Goal: Find contact information: Find contact information

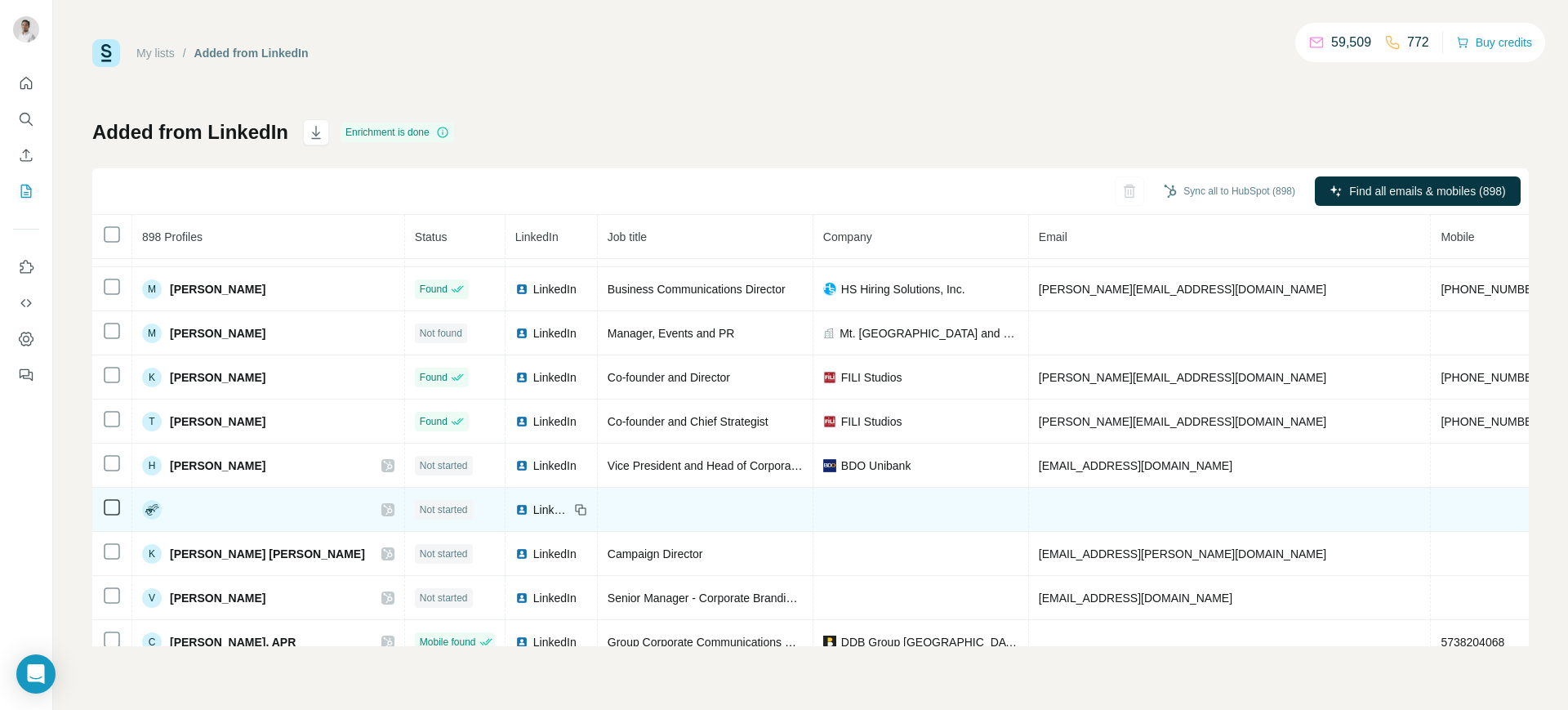
scroll to position [255, 0]
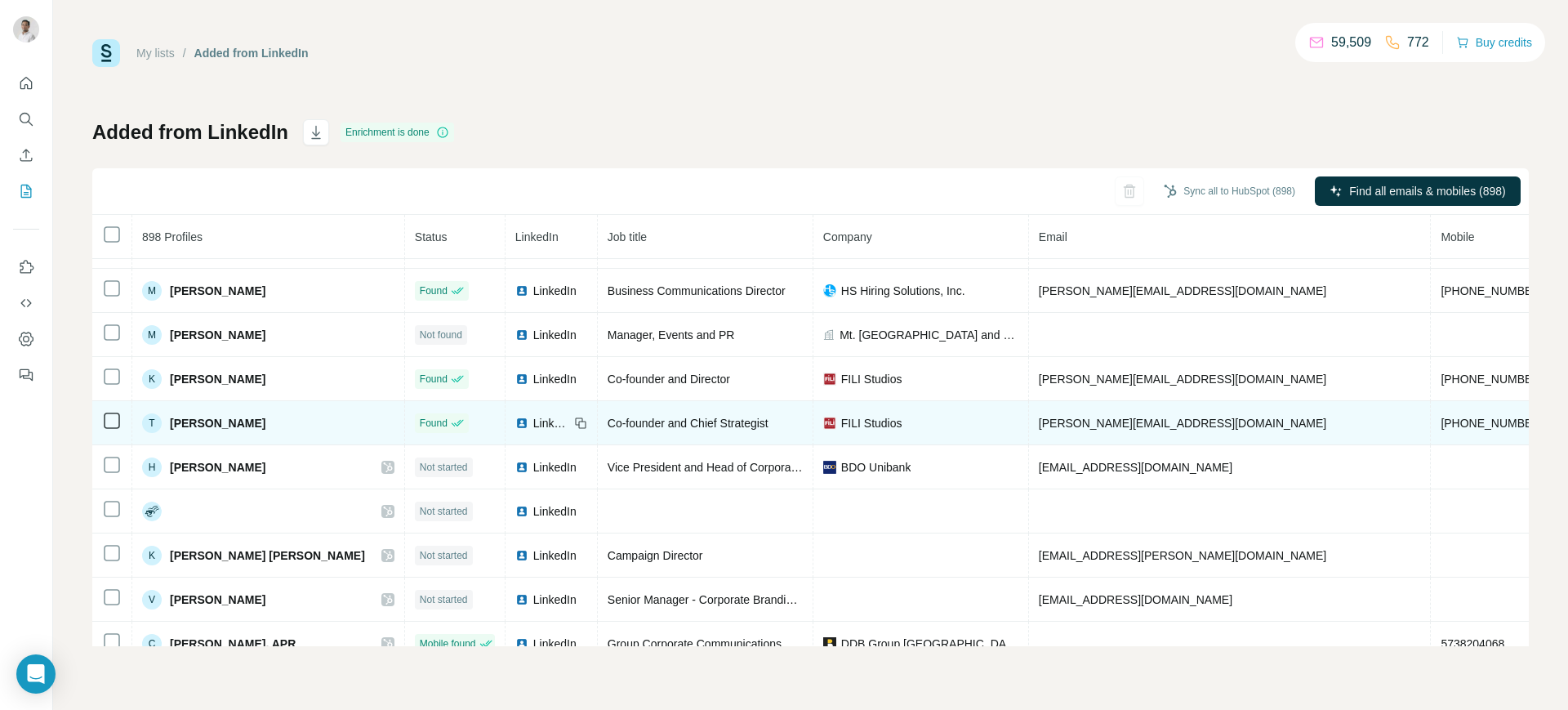
click at [1039, 418] on span "[PERSON_NAME][EMAIL_ADDRESS][DOMAIN_NAME]" at bounding box center [1182, 424] width 287 height 13
copy span "[PERSON_NAME][EMAIL_ADDRESS][DOMAIN_NAME]"
click at [578, 421] on icon at bounding box center [582, 425] width 7 height 7
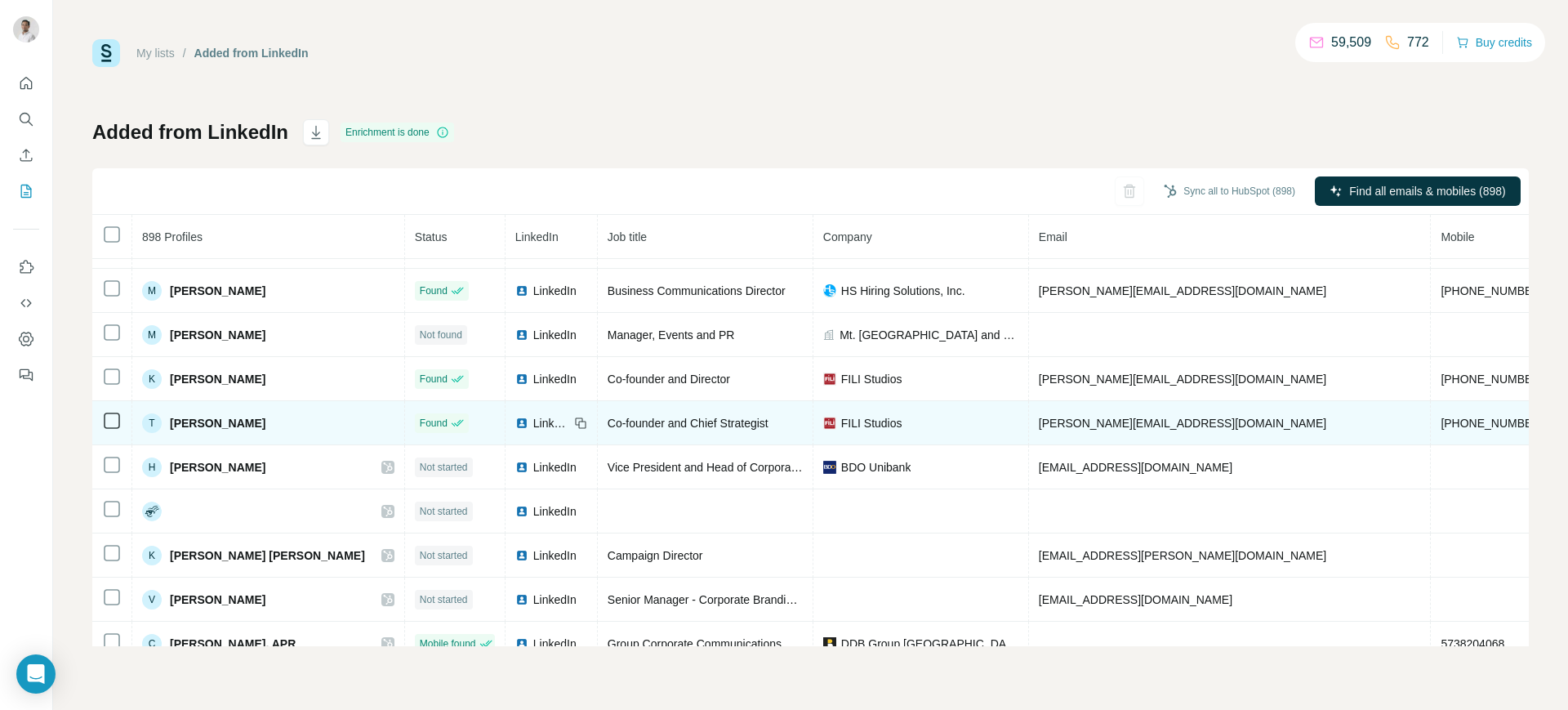
click at [841, 426] on span "FILI Studios" at bounding box center [872, 424] width 61 height 17
copy span "FILI Studios"
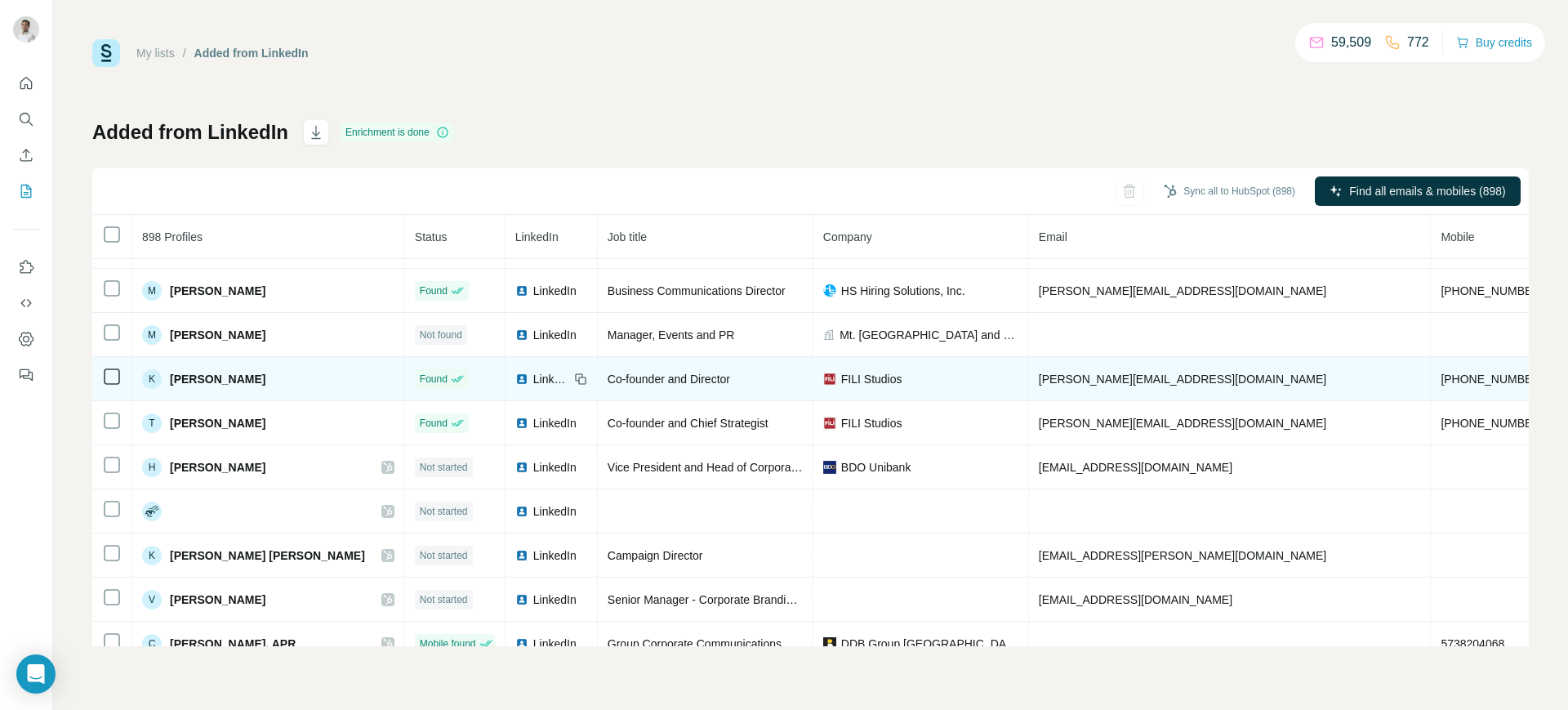
click at [1039, 373] on span "[PERSON_NAME][EMAIL_ADDRESS][DOMAIN_NAME]" at bounding box center [1182, 379] width 287 height 13
copy span "[PERSON_NAME][EMAIL_ADDRESS][DOMAIN_NAME]"
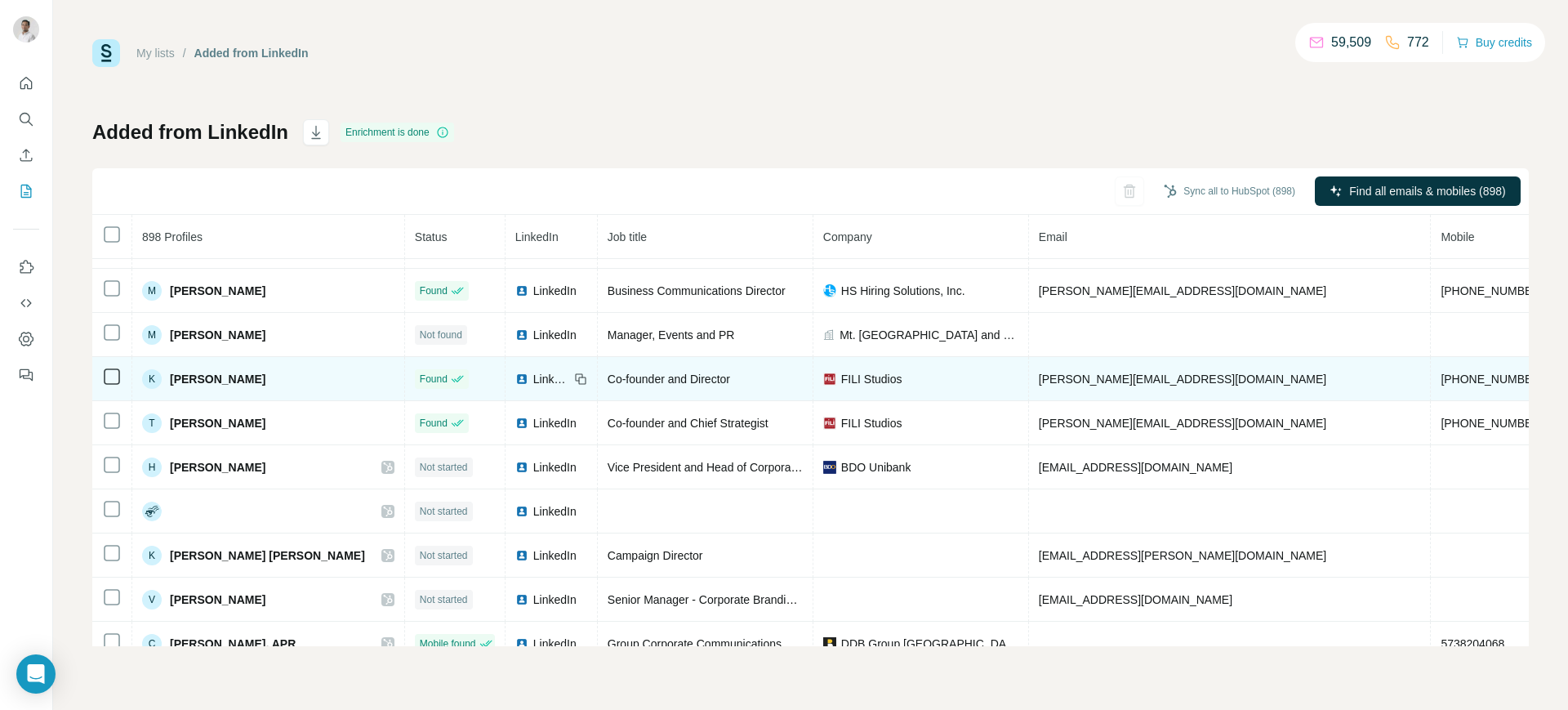
click at [575, 373] on icon at bounding box center [581, 379] width 13 height 13
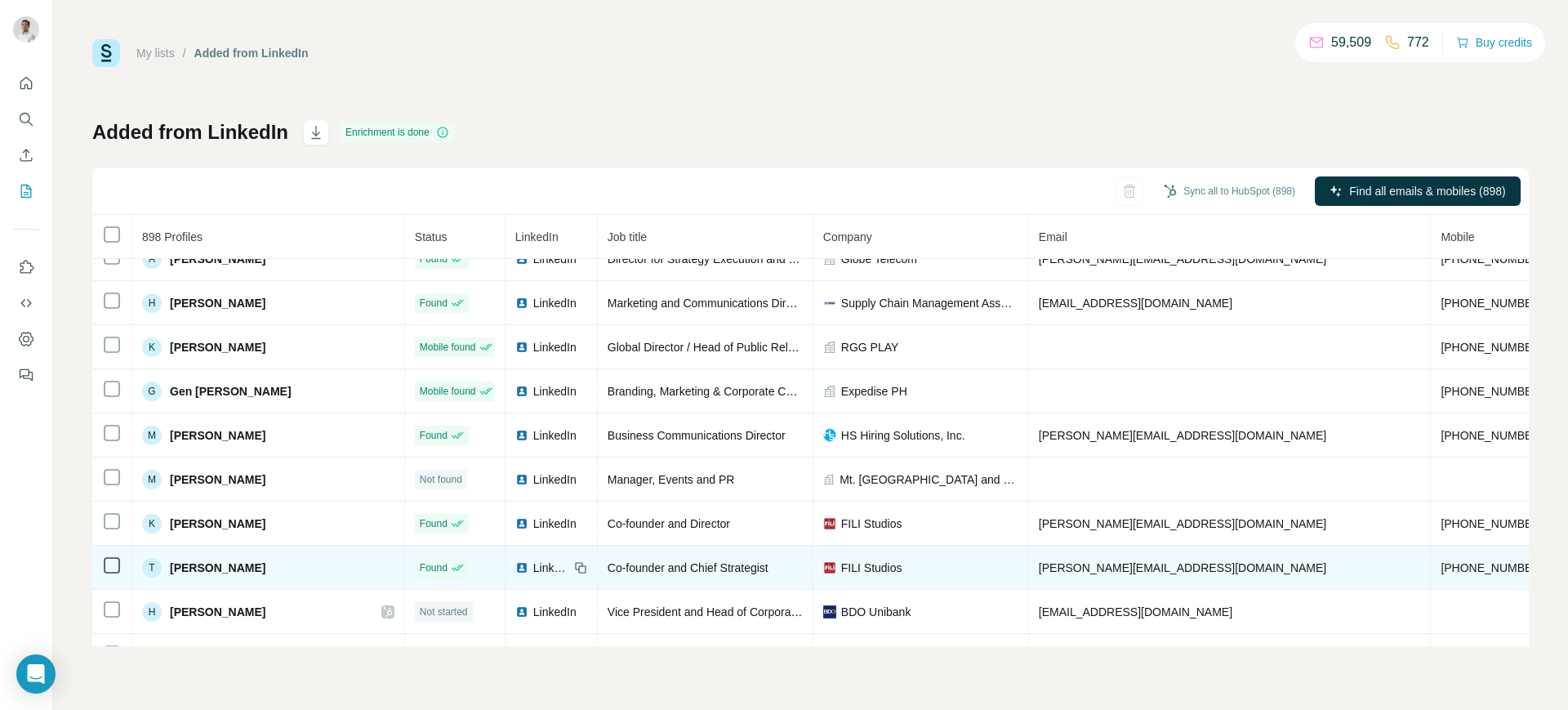
scroll to position [109, 0]
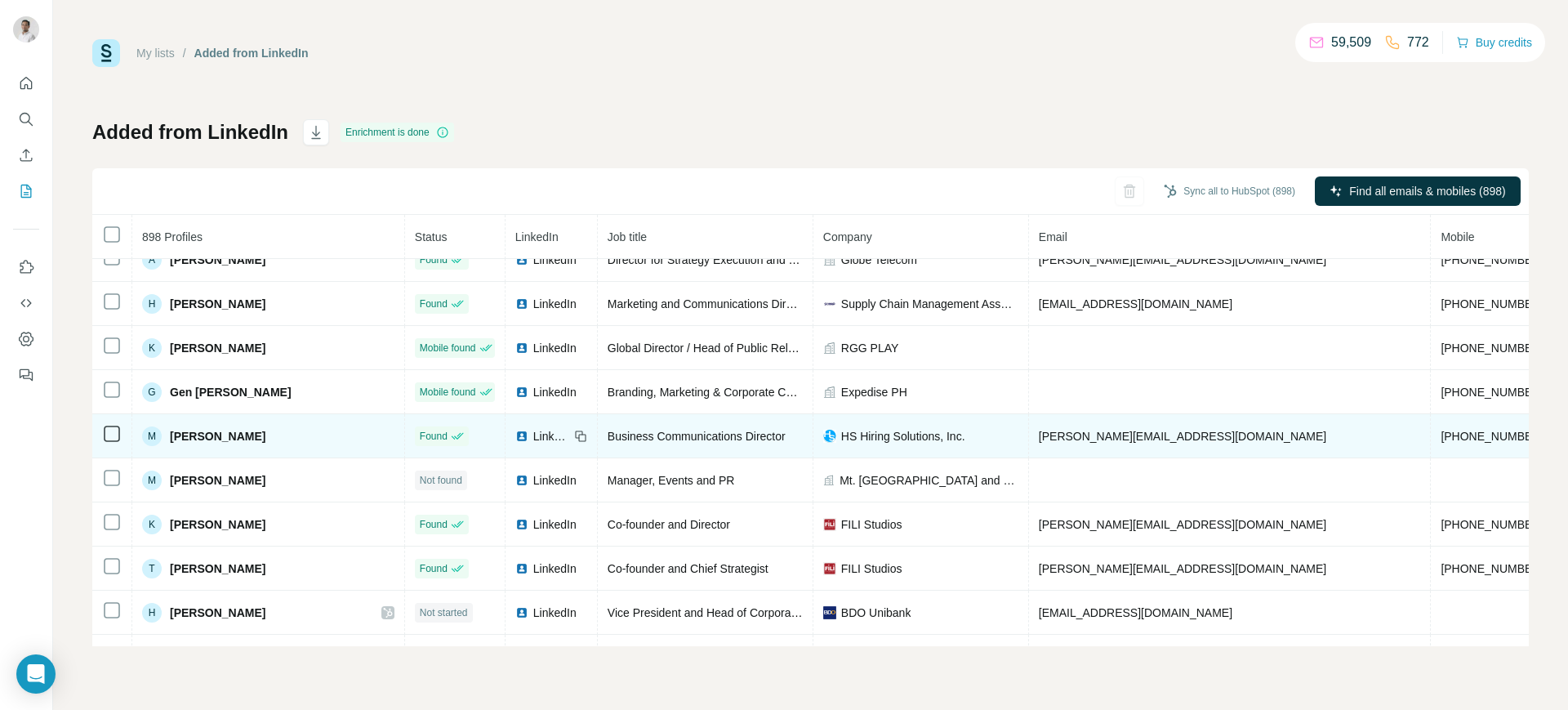
click at [1039, 432] on span "[PERSON_NAME][EMAIL_ADDRESS][DOMAIN_NAME]" at bounding box center [1182, 437] width 287 height 13
copy span "[PERSON_NAME][EMAIL_ADDRESS][DOMAIN_NAME]"
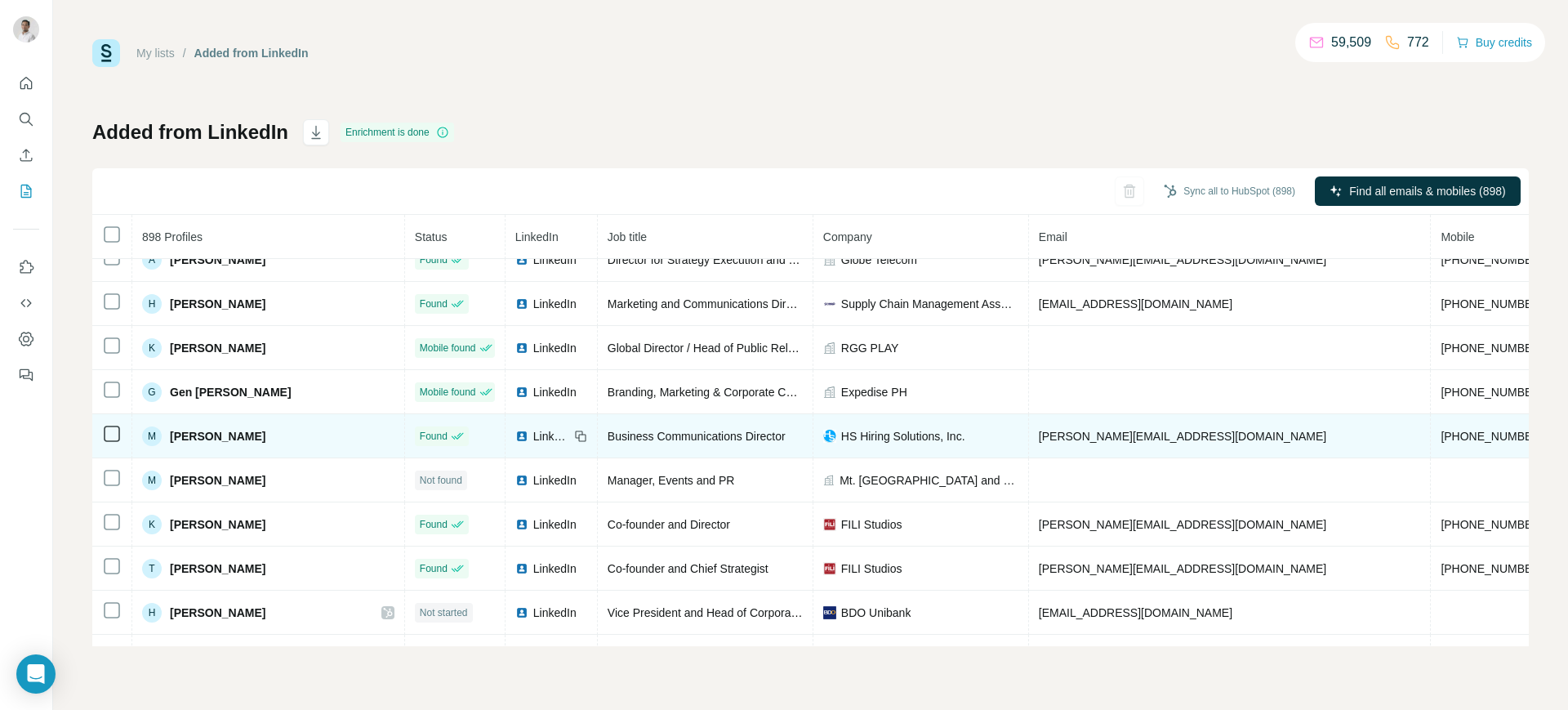
click at [578, 434] on icon at bounding box center [582, 437] width 7 height 7
click at [851, 430] on span "HS Hiring Solutions, Inc." at bounding box center [904, 437] width 124 height 17
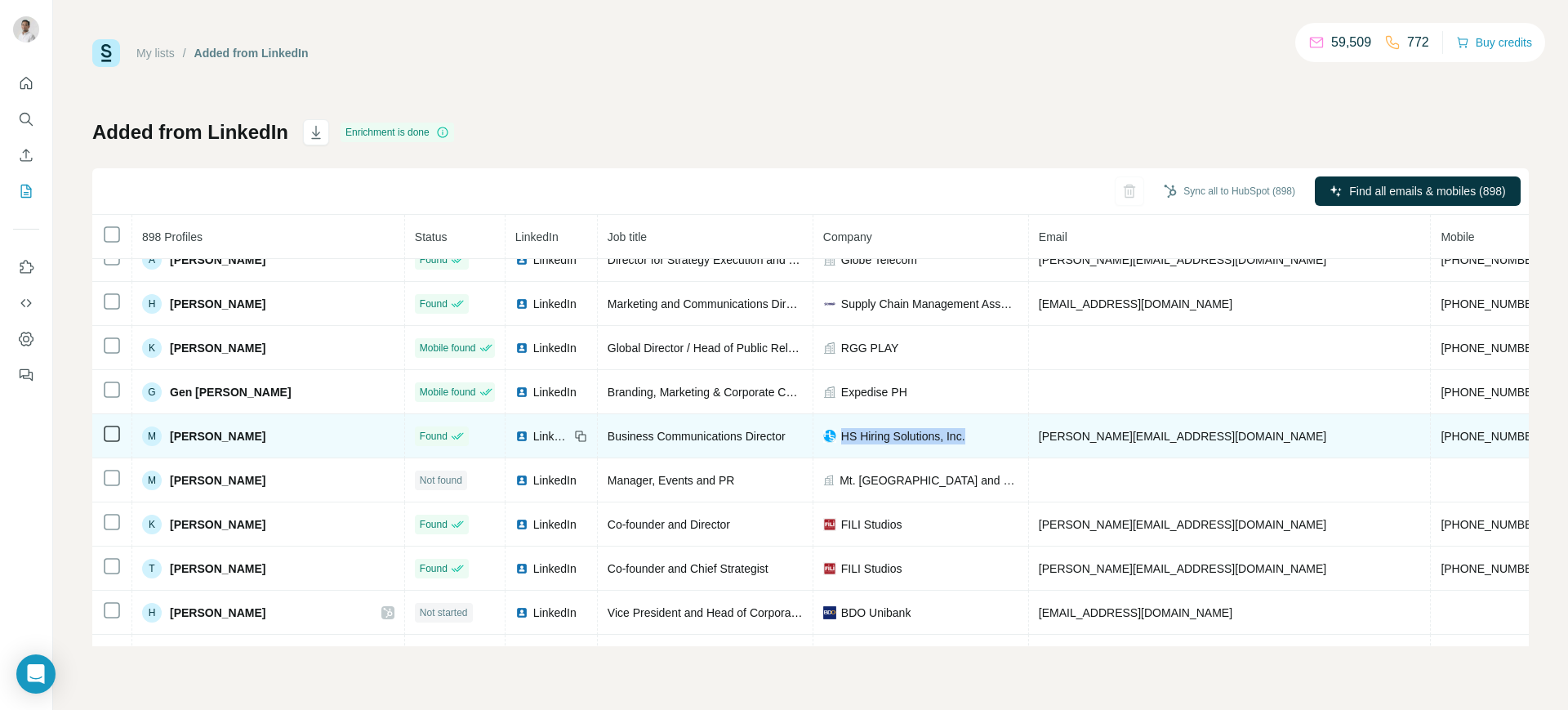
copy span "HS Hiring Solutions, Inc."
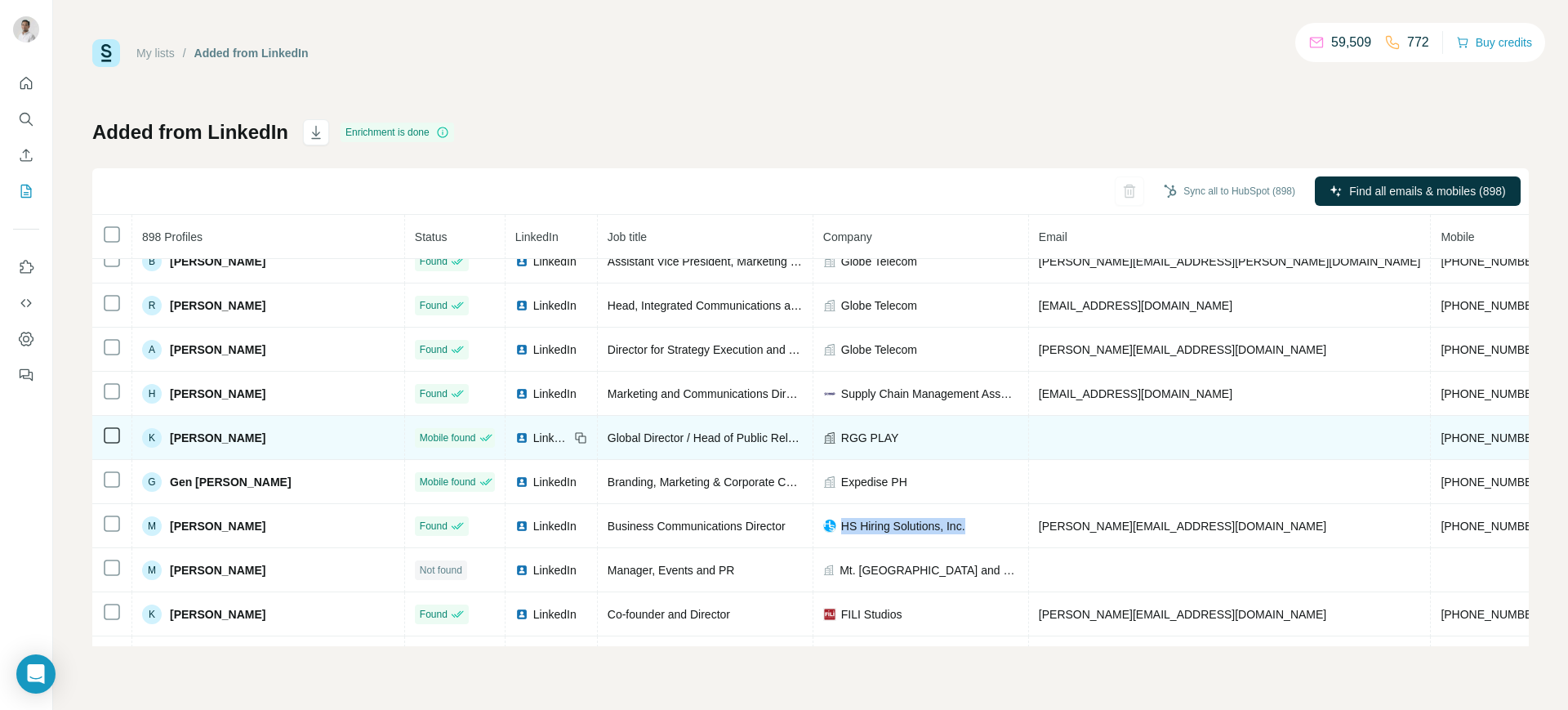
scroll to position [0, 0]
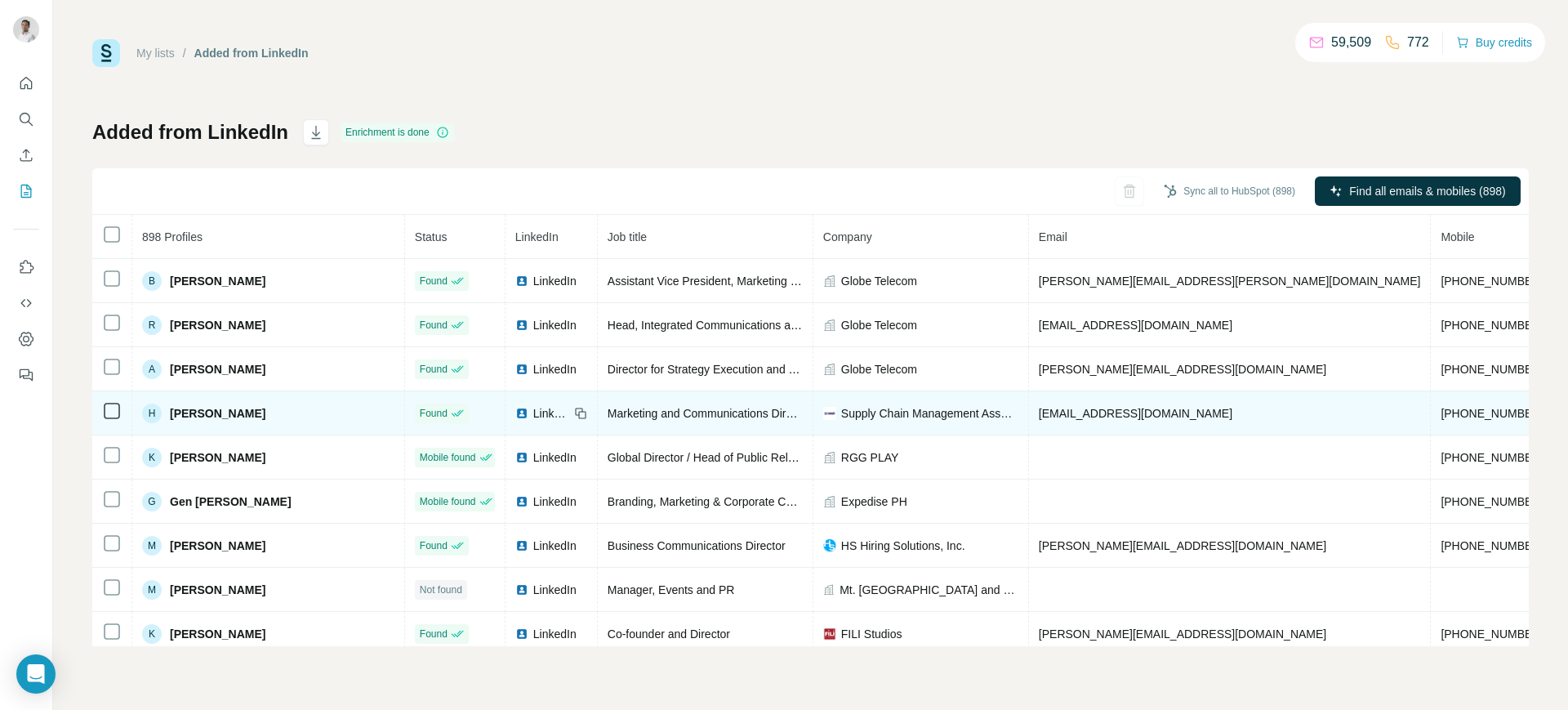
click at [1039, 410] on span "[EMAIL_ADDRESS][DOMAIN_NAME]" at bounding box center [1135, 413] width 194 height 13
copy span "[EMAIL_ADDRESS][DOMAIN_NAME]"
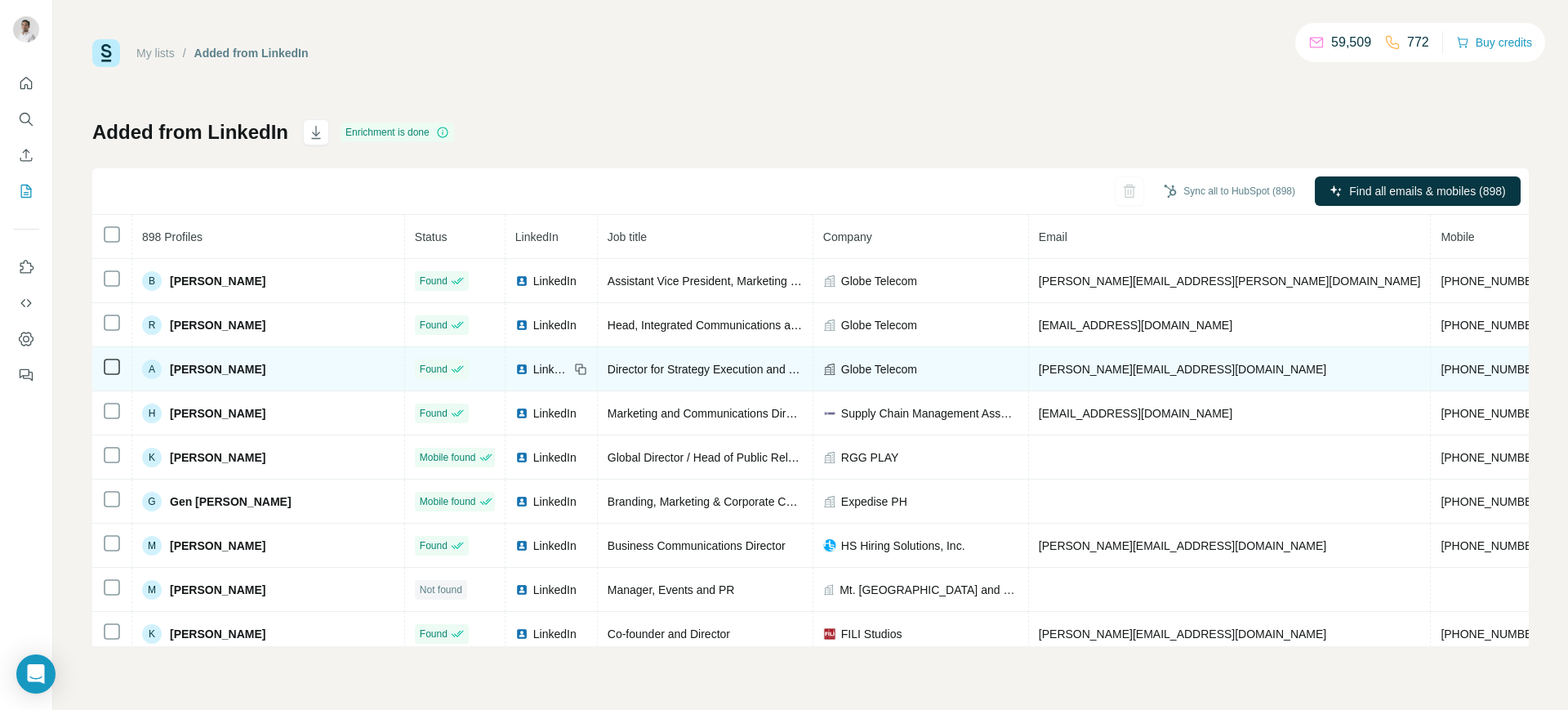
click at [1039, 368] on span "[PERSON_NAME][EMAIL_ADDRESS][DOMAIN_NAME]" at bounding box center [1182, 369] width 287 height 13
copy span "[PERSON_NAME][EMAIL_ADDRESS][DOMAIN_NAME]"
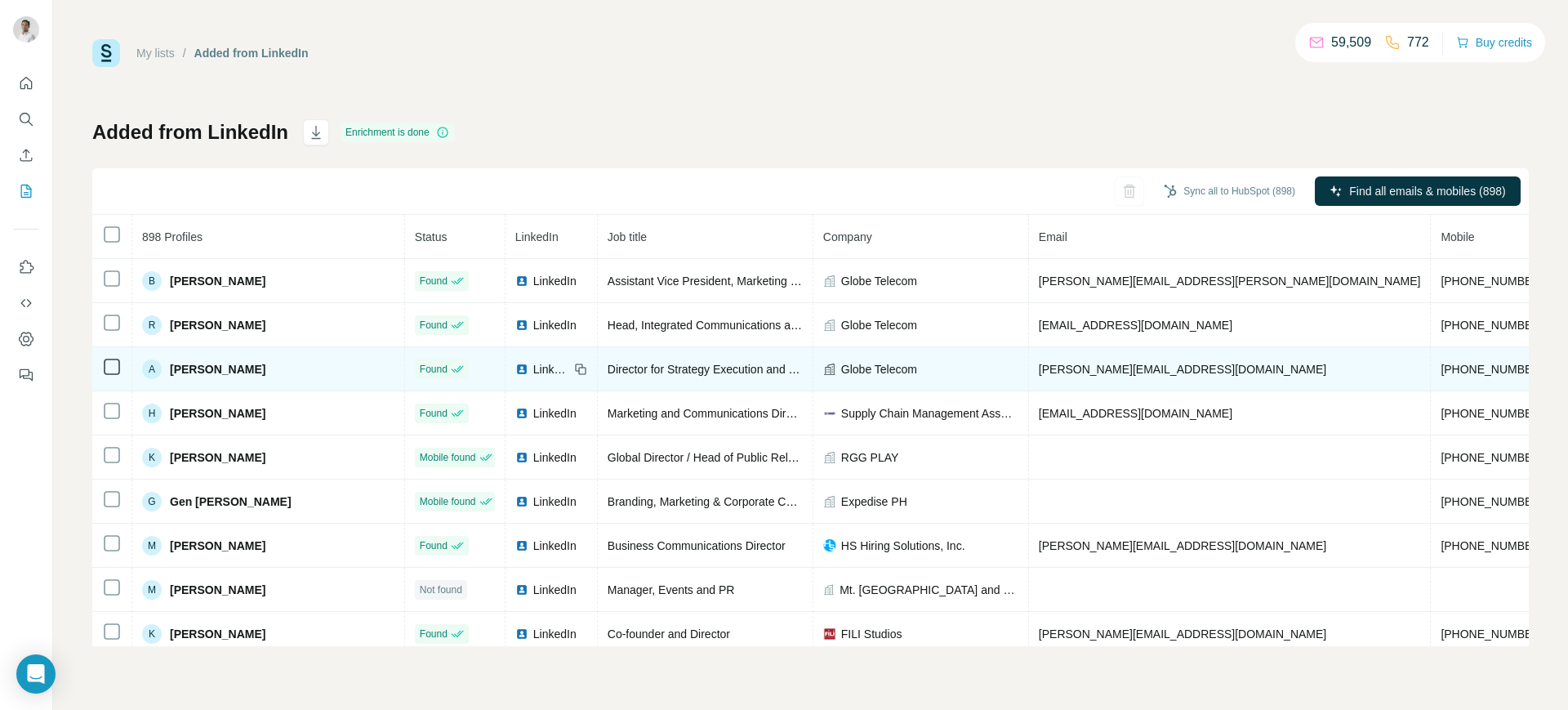
click at [575, 364] on icon at bounding box center [579, 367] width 7 height 7
click at [841, 366] on span "Globe Telecom" at bounding box center [879, 370] width 76 height 17
copy span "Globe Telecom"
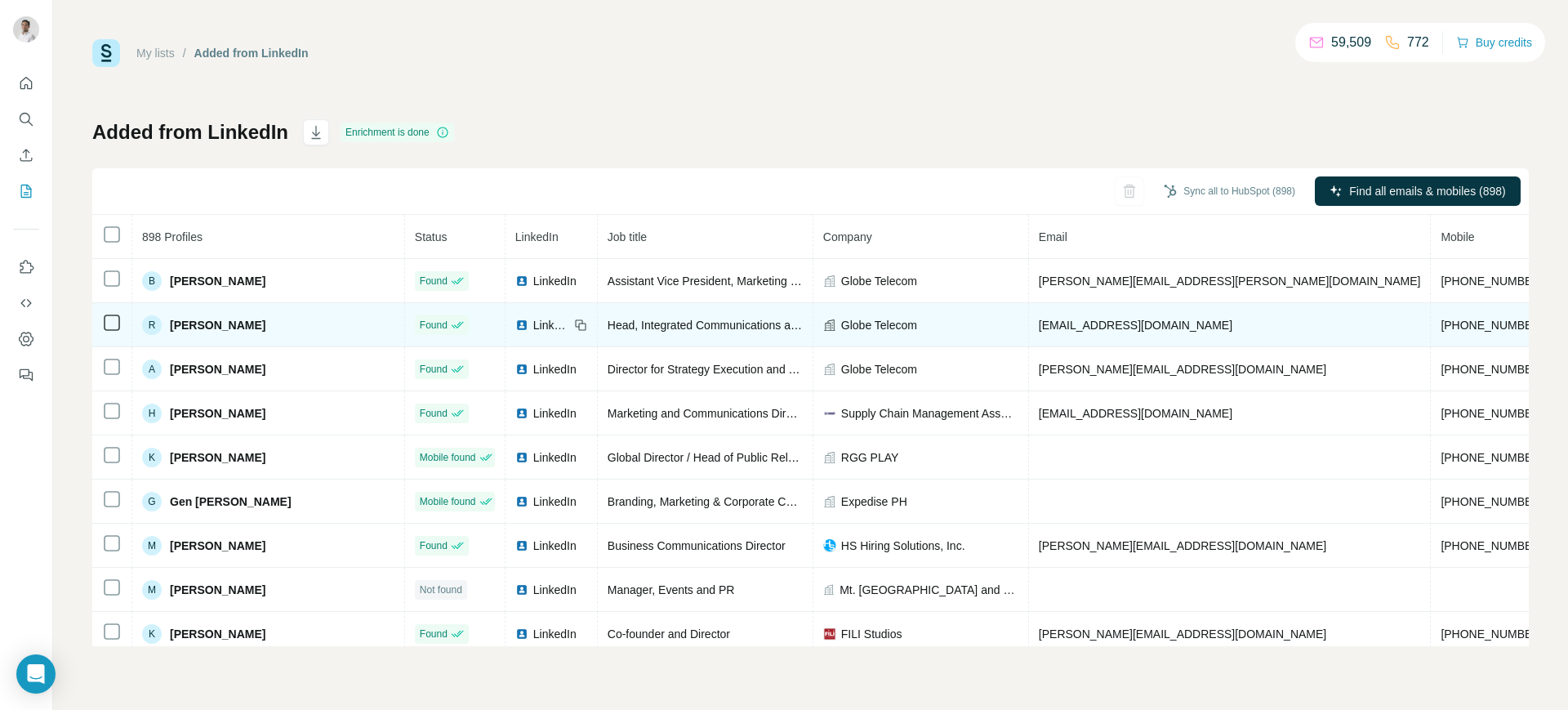
click at [1039, 323] on span "[EMAIL_ADDRESS][DOMAIN_NAME]" at bounding box center [1135, 325] width 194 height 13
copy span "[EMAIL_ADDRESS][DOMAIN_NAME]"
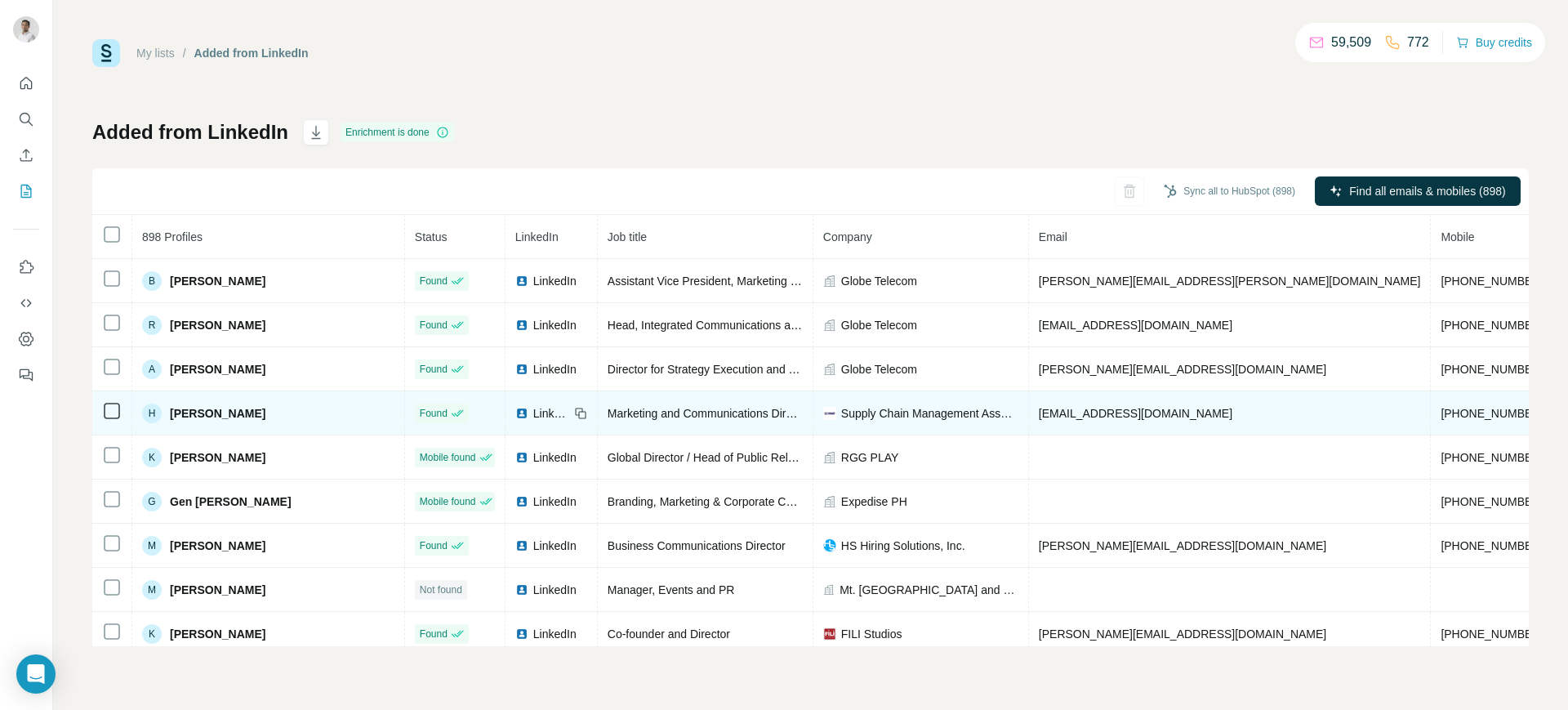
click at [575, 410] on icon at bounding box center [581, 413] width 13 height 13
click at [841, 407] on span "Supply Chain Management Association of the [GEOGRAPHIC_DATA]" at bounding box center [929, 413] width 177 height 17
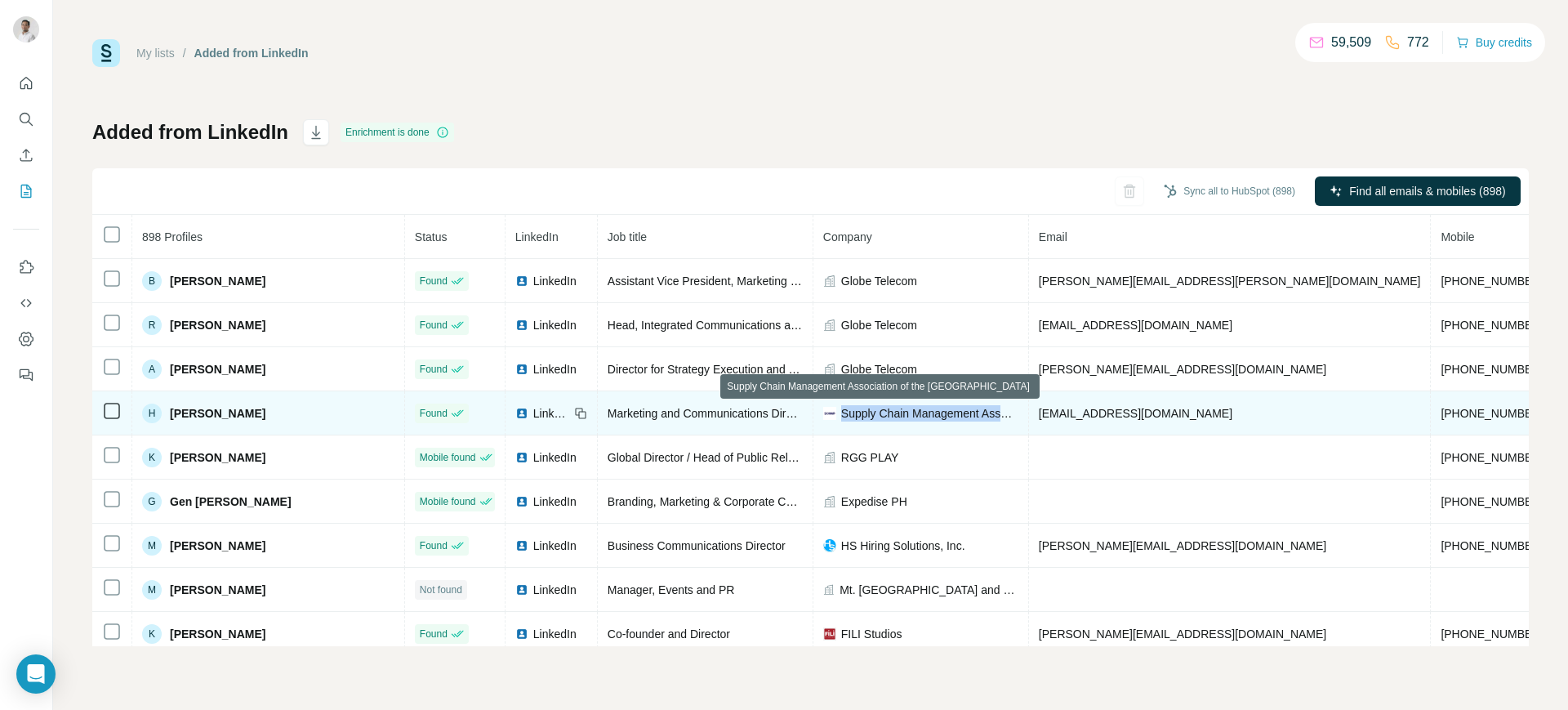
click at [841, 407] on span "Supply Chain Management Association of the [GEOGRAPHIC_DATA]" at bounding box center [929, 413] width 177 height 17
copy span "Supply Chain Management Association of the [GEOGRAPHIC_DATA]"
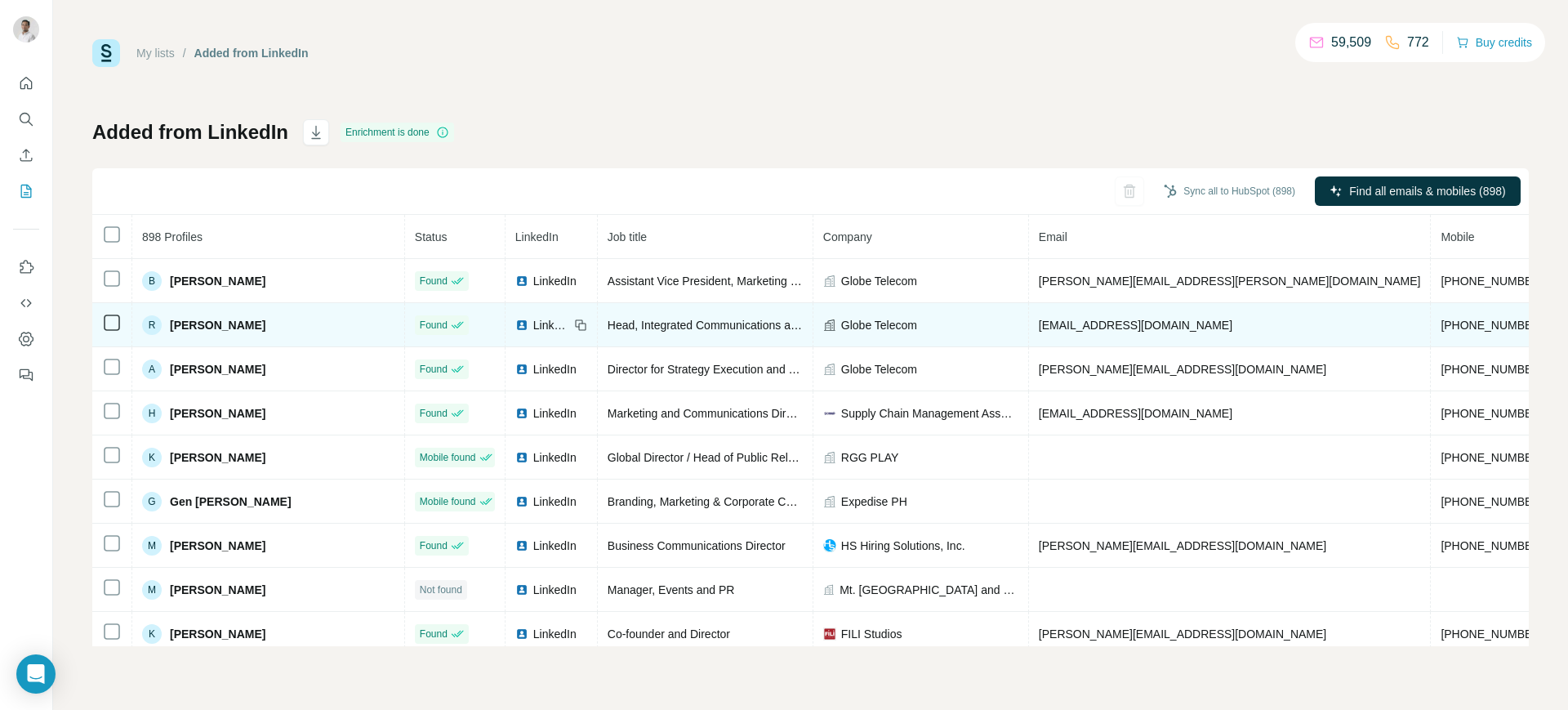
click at [575, 325] on icon at bounding box center [581, 325] width 13 height 13
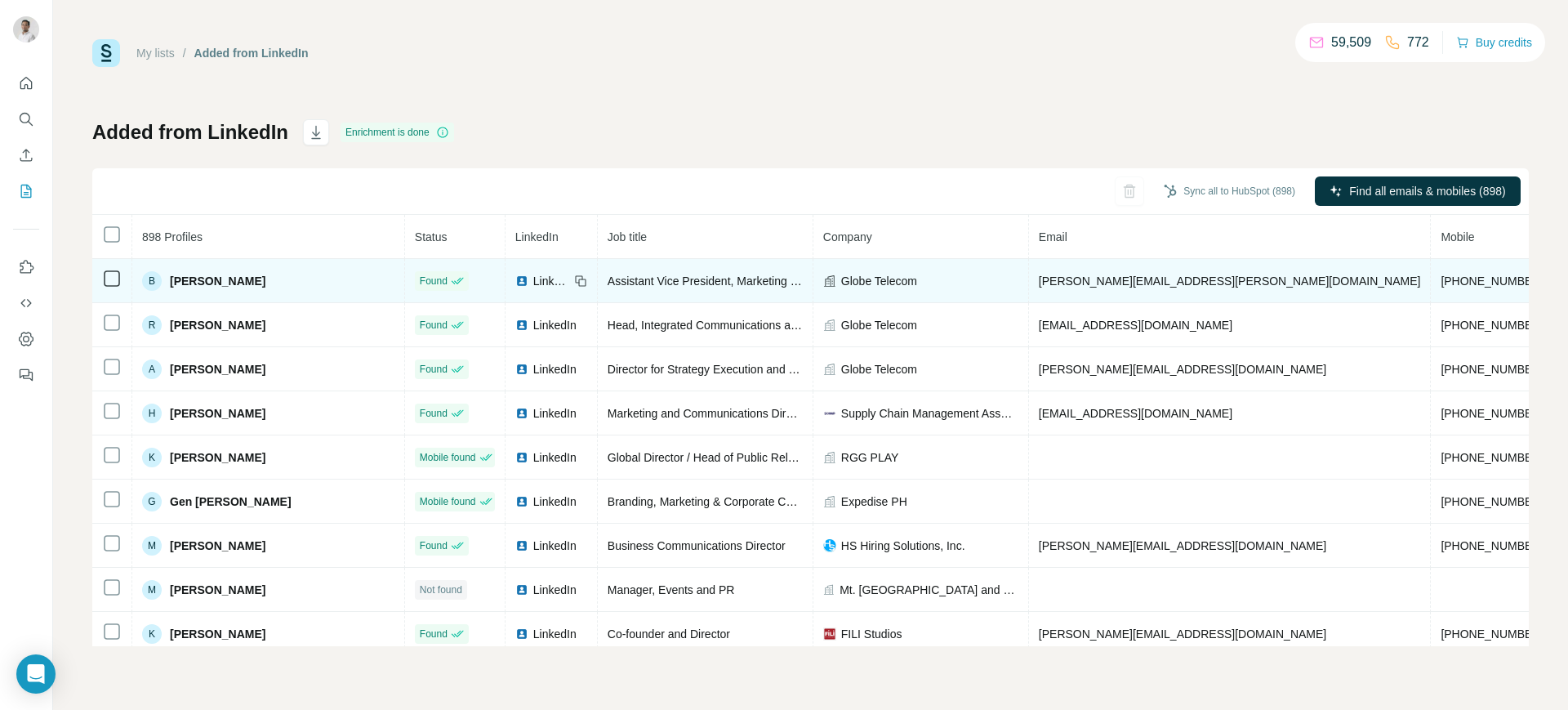
click at [1039, 281] on span "[PERSON_NAME][EMAIL_ADDRESS][PERSON_NAME][DOMAIN_NAME]" at bounding box center [1230, 281] width 383 height 13
click at [575, 278] on icon at bounding box center [581, 281] width 13 height 13
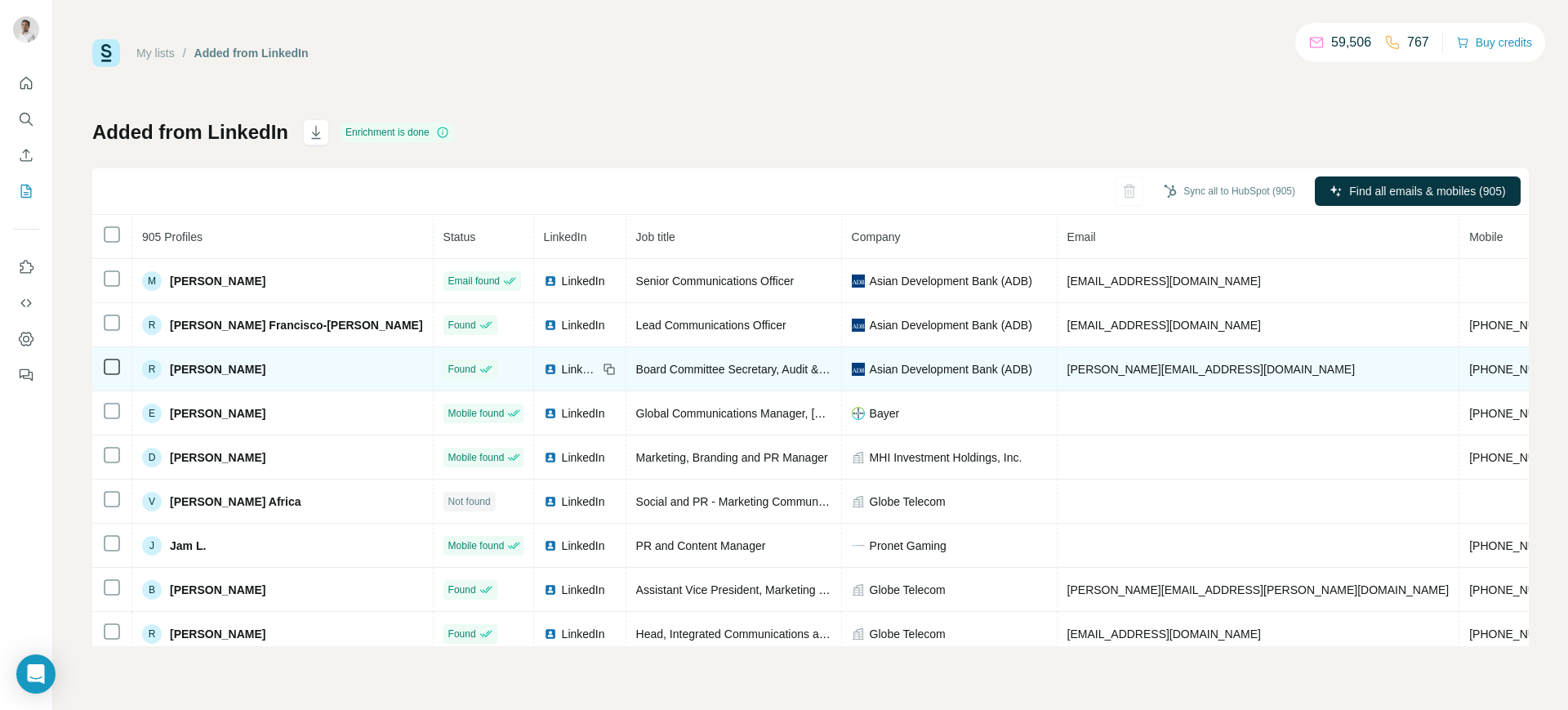
click at [1068, 372] on span "r.domingo@adb.org" at bounding box center [1211, 369] width 287 height 13
copy span "r.domingo@adb.org"
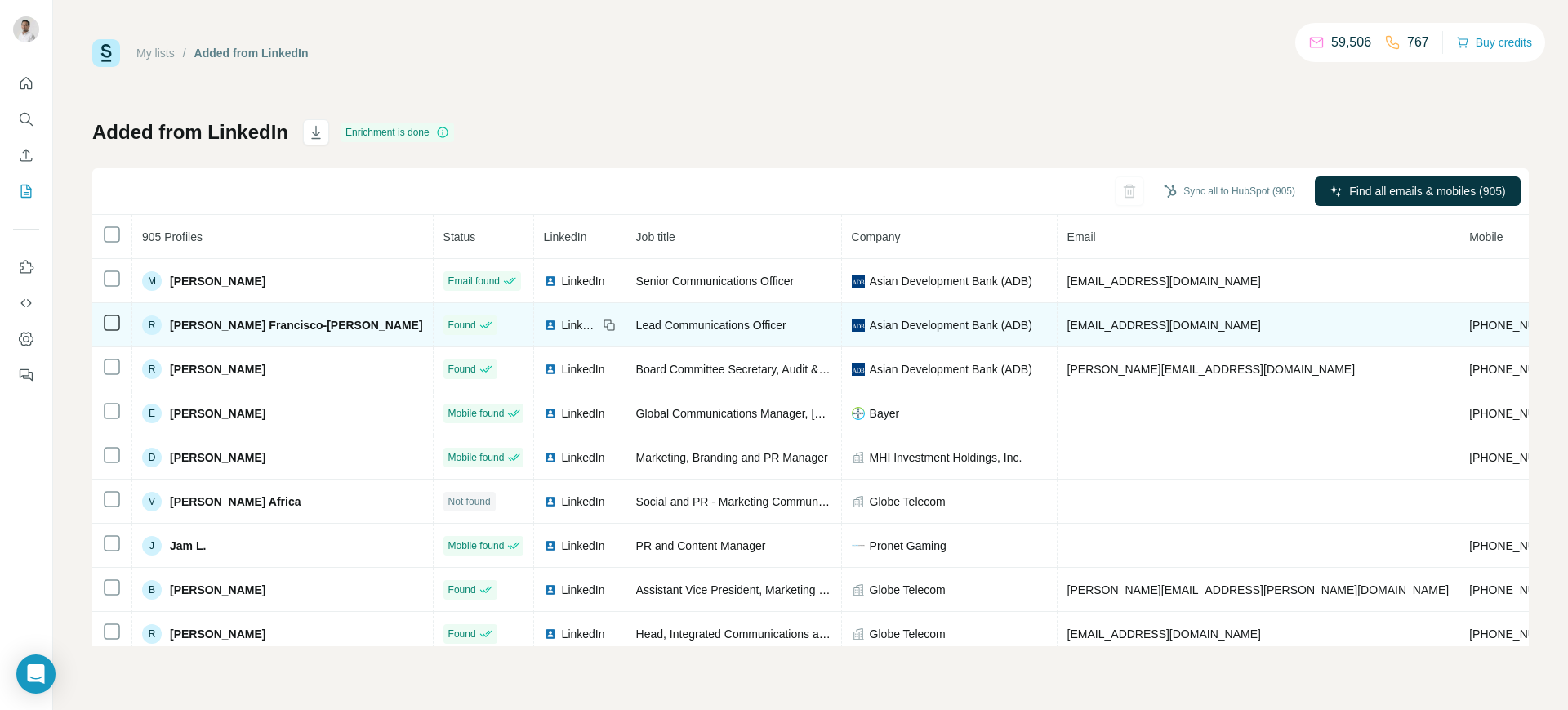
click at [1068, 323] on span "rmarquez@adb.org" at bounding box center [1164, 325] width 194 height 13
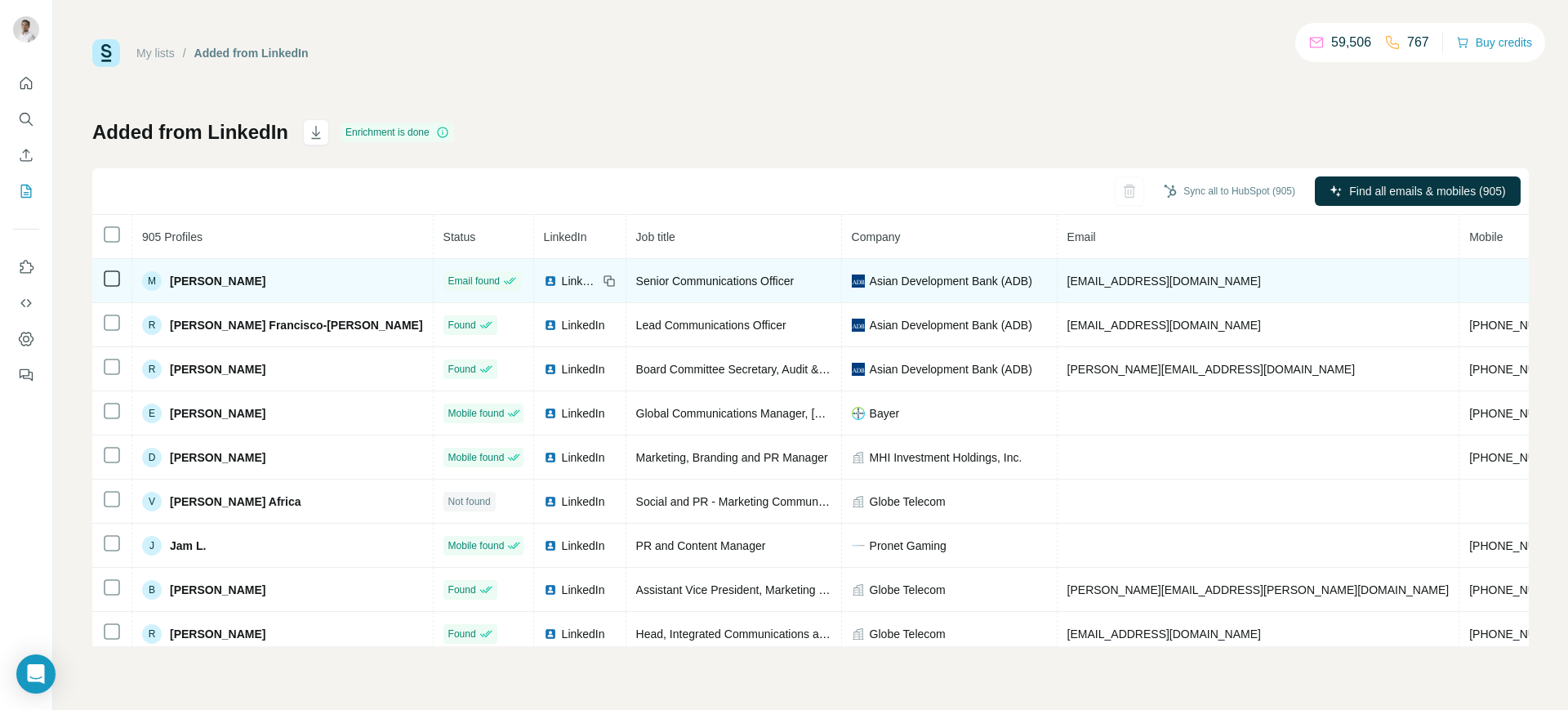
click at [1068, 285] on span "mmillar@adb.org" at bounding box center [1164, 281] width 194 height 13
copy span "mmillar@adb.org"
